Goal: Transaction & Acquisition: Book appointment/travel/reservation

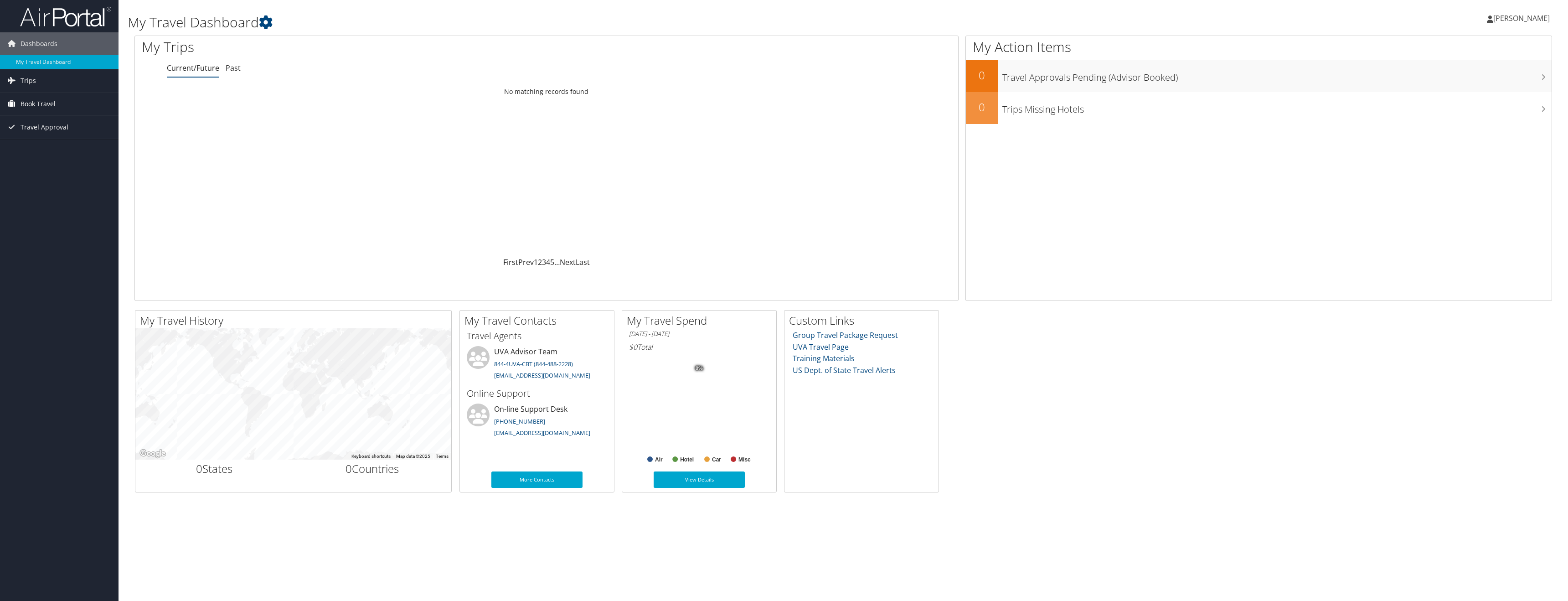
click at [18, 100] on link "Book Travel" at bounding box center [59, 104] width 119 height 23
click at [57, 153] on link "Book/Manage Online Trips" at bounding box center [59, 149] width 119 height 13
